Goal: Task Accomplishment & Management: Use online tool/utility

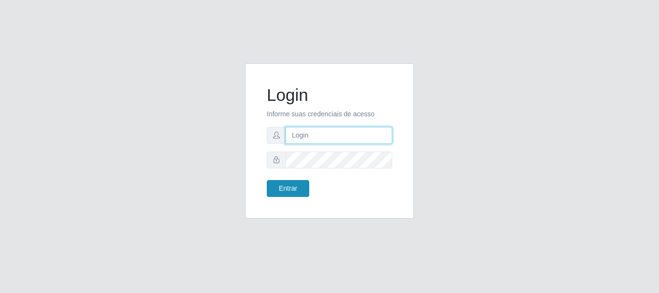
type input "[PERSON_NAME]"
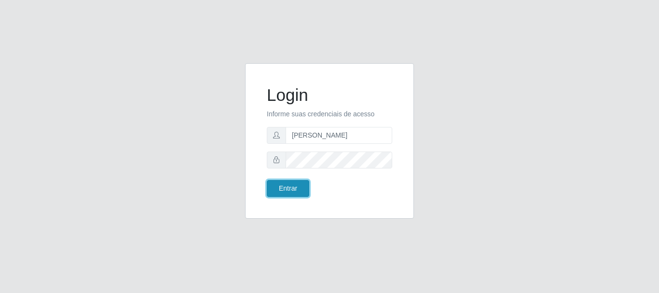
click at [301, 188] on button "Entrar" at bounding box center [288, 188] width 42 height 17
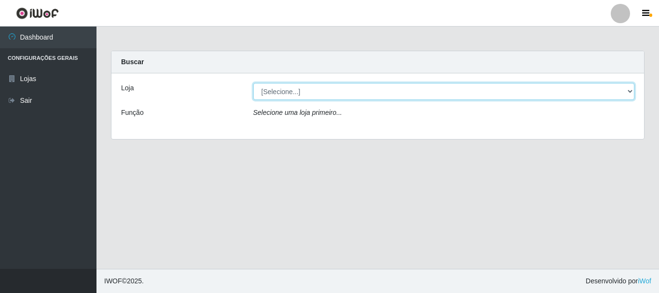
click at [279, 95] on select "[Selecione...] Bemais Supermercados - [GEOGRAPHIC_DATA]" at bounding box center [444, 91] width 382 height 17
select select "249"
click at [253, 83] on select "[Selecione...] Bemais Supermercados - [GEOGRAPHIC_DATA]" at bounding box center [444, 91] width 382 height 17
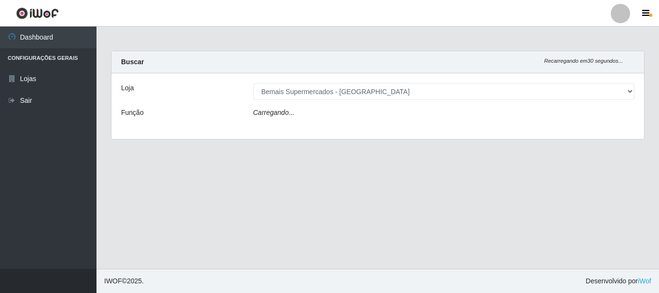
click at [292, 116] on icon "Carregando..." at bounding box center [274, 113] width 42 height 8
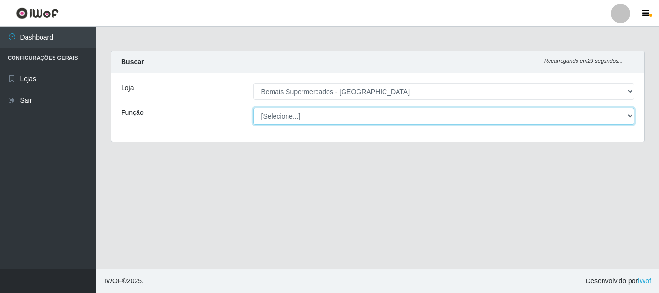
click at [295, 117] on select "[Selecione...] ASG ASG + ASG ++ Auxiliar de Depósito Auxiliar de Depósito + Aux…" at bounding box center [444, 116] width 382 height 17
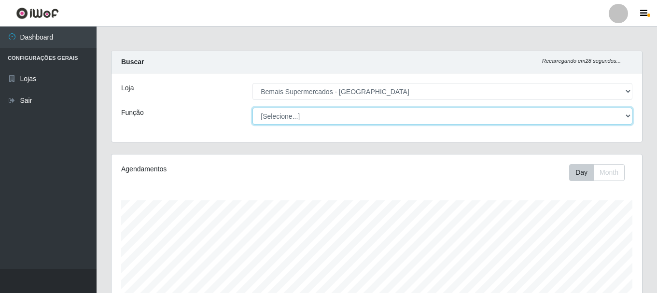
scroll to position [200, 531]
select select "72"
click at [252, 108] on select "[Selecione...] ASG ASG + ASG ++ Auxiliar de Depósito Auxiliar de Depósito + Aux…" at bounding box center [442, 116] width 380 height 17
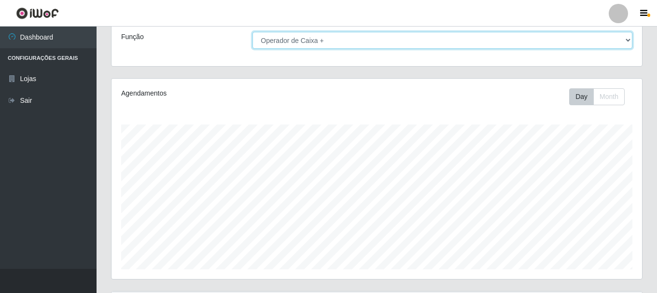
scroll to position [176, 0]
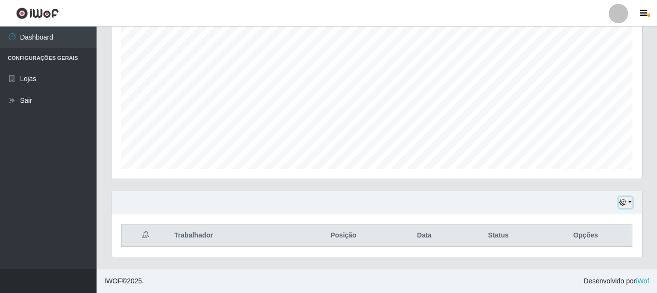
click at [621, 200] on icon "button" at bounding box center [622, 202] width 7 height 7
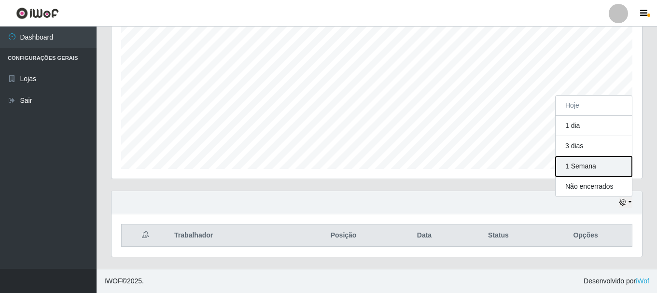
click at [579, 169] on button "1 Semana" at bounding box center [594, 166] width 76 height 20
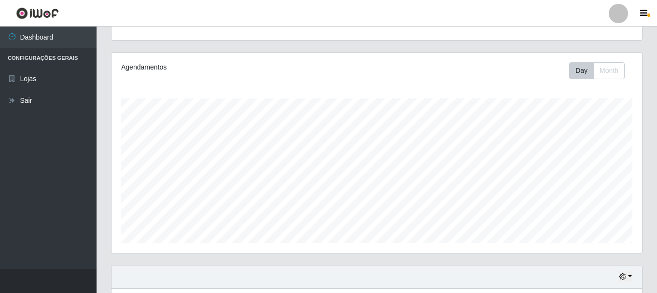
scroll to position [0, 0]
